Goal: Communication & Community: Participate in discussion

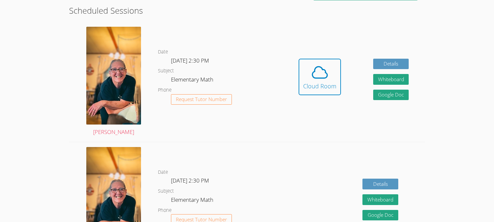
scroll to position [169, 0]
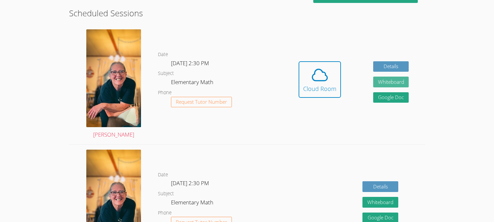
click at [386, 82] on button "Whiteboard" at bounding box center [391, 82] width 36 height 11
click at [395, 80] on button "Whiteboard" at bounding box center [391, 82] width 36 height 11
click at [396, 63] on link "Details" at bounding box center [391, 66] width 36 height 11
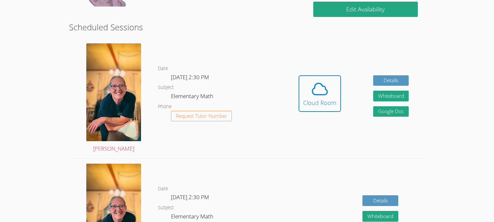
scroll to position [156, 0]
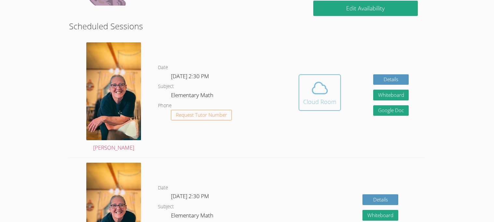
click at [311, 92] on icon at bounding box center [320, 88] width 18 height 18
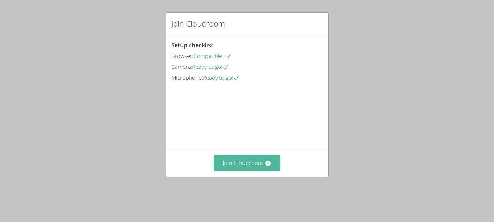
click at [259, 171] on button "Join Cloudroom" at bounding box center [247, 163] width 67 height 16
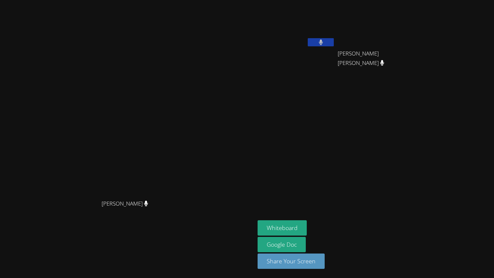
click at [334, 41] on button at bounding box center [321, 42] width 26 height 8
click at [335, 25] on video at bounding box center [297, 25] width 78 height 44
click at [334, 38] on button at bounding box center [321, 42] width 26 height 8
click at [334, 43] on button at bounding box center [321, 42] width 26 height 8
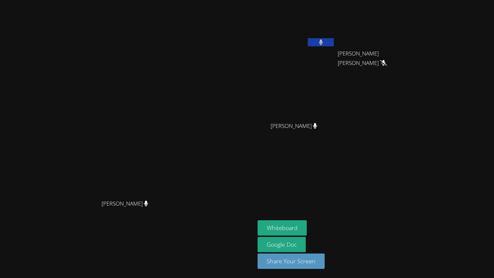
click at [323, 42] on icon at bounding box center [321, 42] width 4 height 6
click at [324, 45] on icon at bounding box center [321, 42] width 7 height 6
click at [418, 169] on aside "Sophia Alvarado Shamaiah Lei Ibarra Shamaiah Lei Ibarra Quynh Pham Quynh Pham W…" at bounding box center [336, 139] width 163 height 278
click at [334, 42] on button at bounding box center [321, 42] width 26 height 8
click at [307, 222] on button "Whiteboard" at bounding box center [282, 227] width 49 height 15
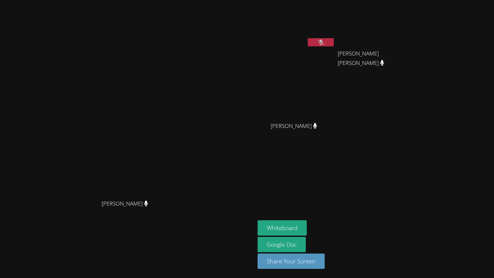
click at [324, 42] on icon at bounding box center [321, 42] width 7 height 6
click at [307, 222] on button "Whiteboard" at bounding box center [282, 227] width 49 height 15
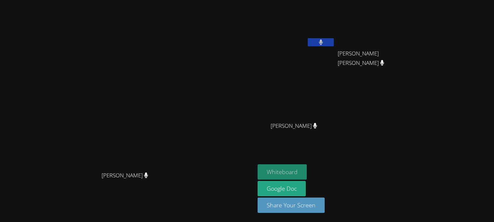
click at [307, 168] on button "Whiteboard" at bounding box center [282, 171] width 49 height 15
click at [307, 167] on button "Whiteboard" at bounding box center [282, 171] width 49 height 15
click at [307, 172] on button "Whiteboard" at bounding box center [282, 171] width 49 height 15
click at [307, 177] on button "Whiteboard" at bounding box center [282, 171] width 49 height 15
click at [307, 174] on button "Whiteboard" at bounding box center [282, 171] width 49 height 15
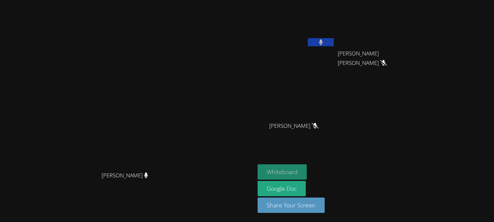
click at [307, 168] on button "Whiteboard" at bounding box center [282, 171] width 49 height 15
click at [307, 176] on button "Whiteboard" at bounding box center [282, 171] width 49 height 15
click at [307, 179] on button "Whiteboard" at bounding box center [282, 171] width 49 height 15
click at [177, 122] on video at bounding box center [128, 98] width 98 height 141
click at [415, 106] on div "Sophia Alvarado Shamaiah Lei Ibarra Shamaiah Lei Ibarra Quynh Pham Quynh Pham" at bounding box center [337, 74] width 158 height 142
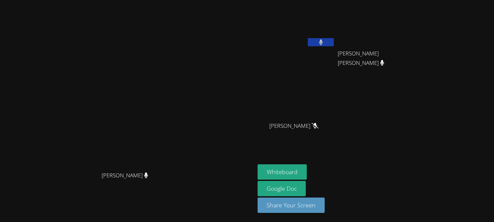
click at [105, 34] on video at bounding box center [128, 98] width 98 height 141
